Goal: Check status

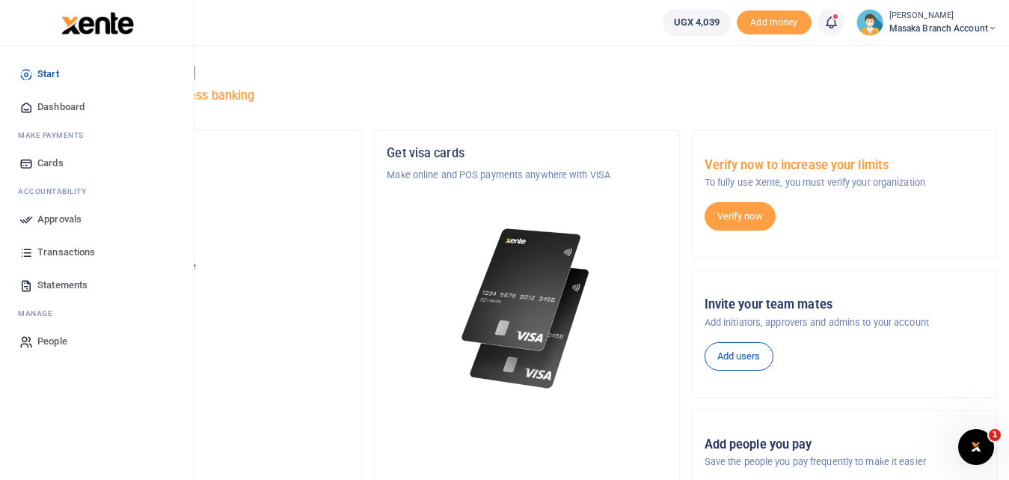
click at [30, 281] on icon at bounding box center [25, 284] width 13 height 13
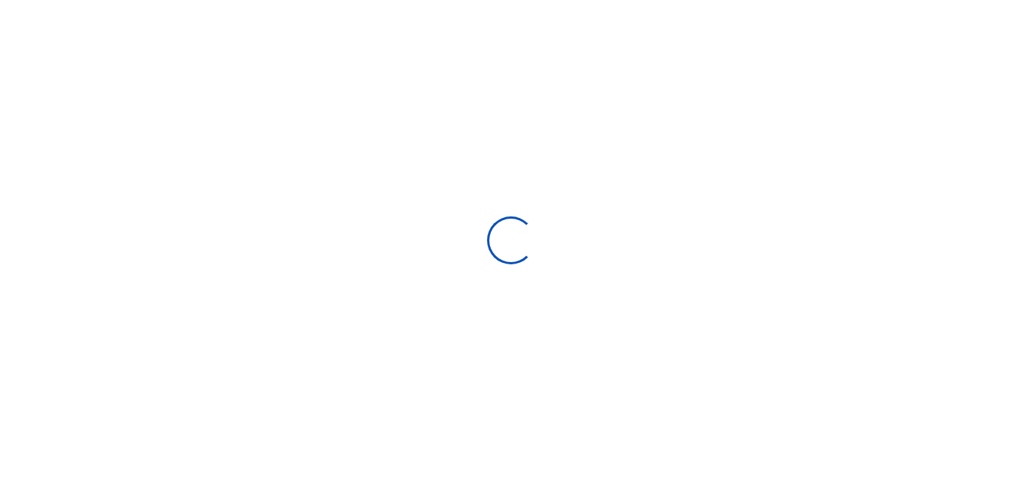
select select "ALL"
type input "[DATE] - [DATE]"
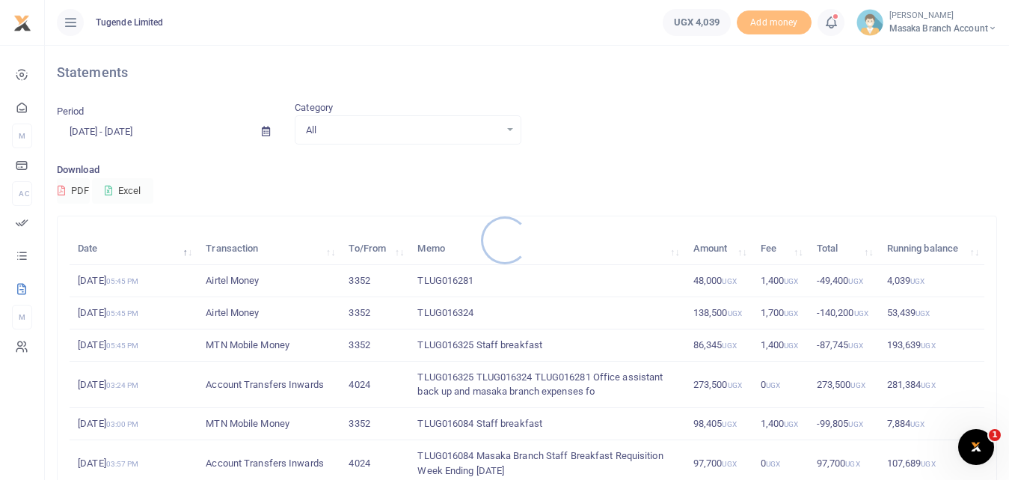
drag, startPoint x: 0, startPoint y: 0, endPoint x: 287, endPoint y: 305, distance: 419.2
click at [287, 305] on div at bounding box center [504, 240] width 1009 height 480
